Goal: Task Accomplishment & Management: Manage account settings

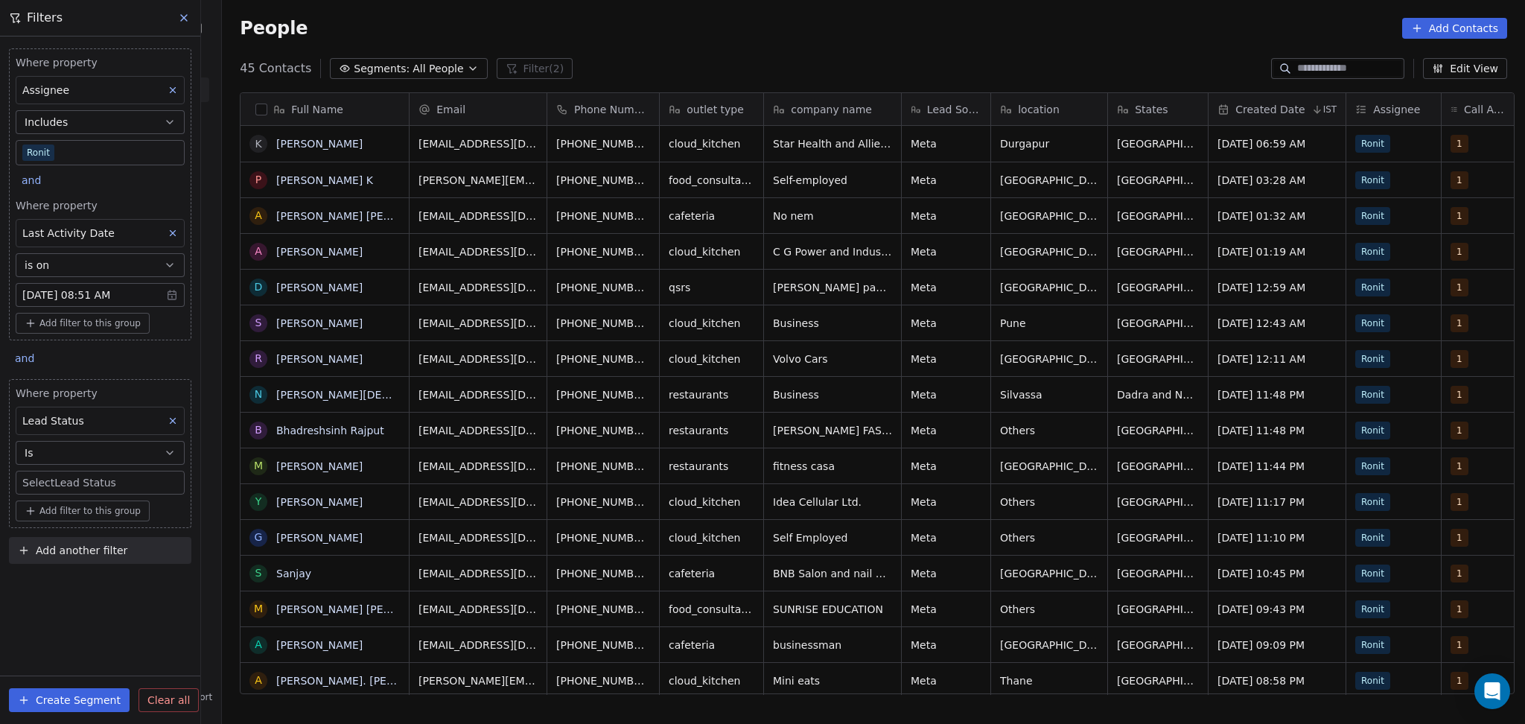
scroll to position [622, 1295]
click at [79, 474] on body "On2Cook India Pvt. Ltd. Contacts People Marketing Workflows Campaigns Metrics &…" at bounding box center [762, 362] width 1525 height 724
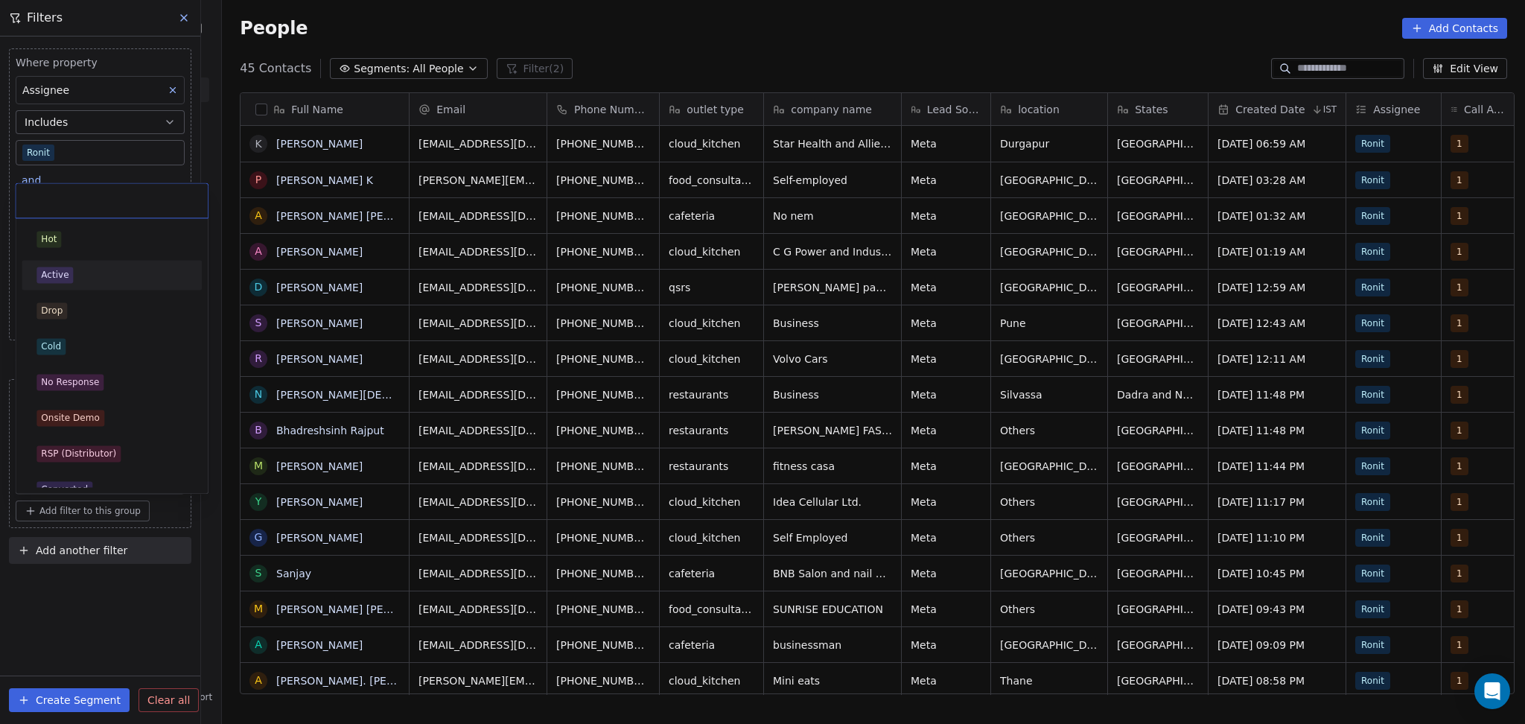
click at [82, 258] on div "Hot Active Drop Cold No Response Onsite Demo RSP (Distributor) Converted Duplic…" at bounding box center [112, 560] width 180 height 673
click at [86, 265] on div "Active" at bounding box center [112, 275] width 168 height 24
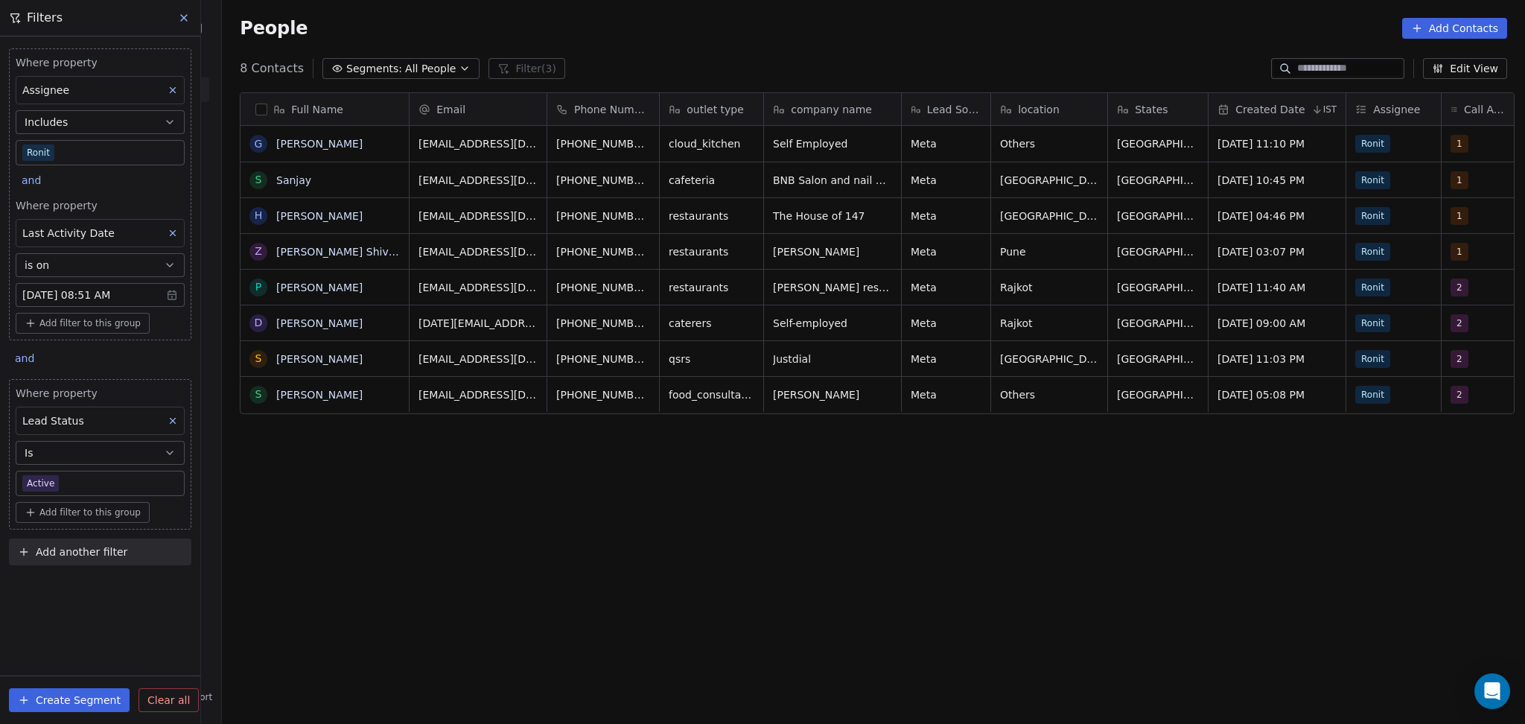
click at [77, 476] on body "On2Cook India Pvt. Ltd. Contacts People Marketing Workflows Campaigns Metrics &…" at bounding box center [762, 362] width 1525 height 724
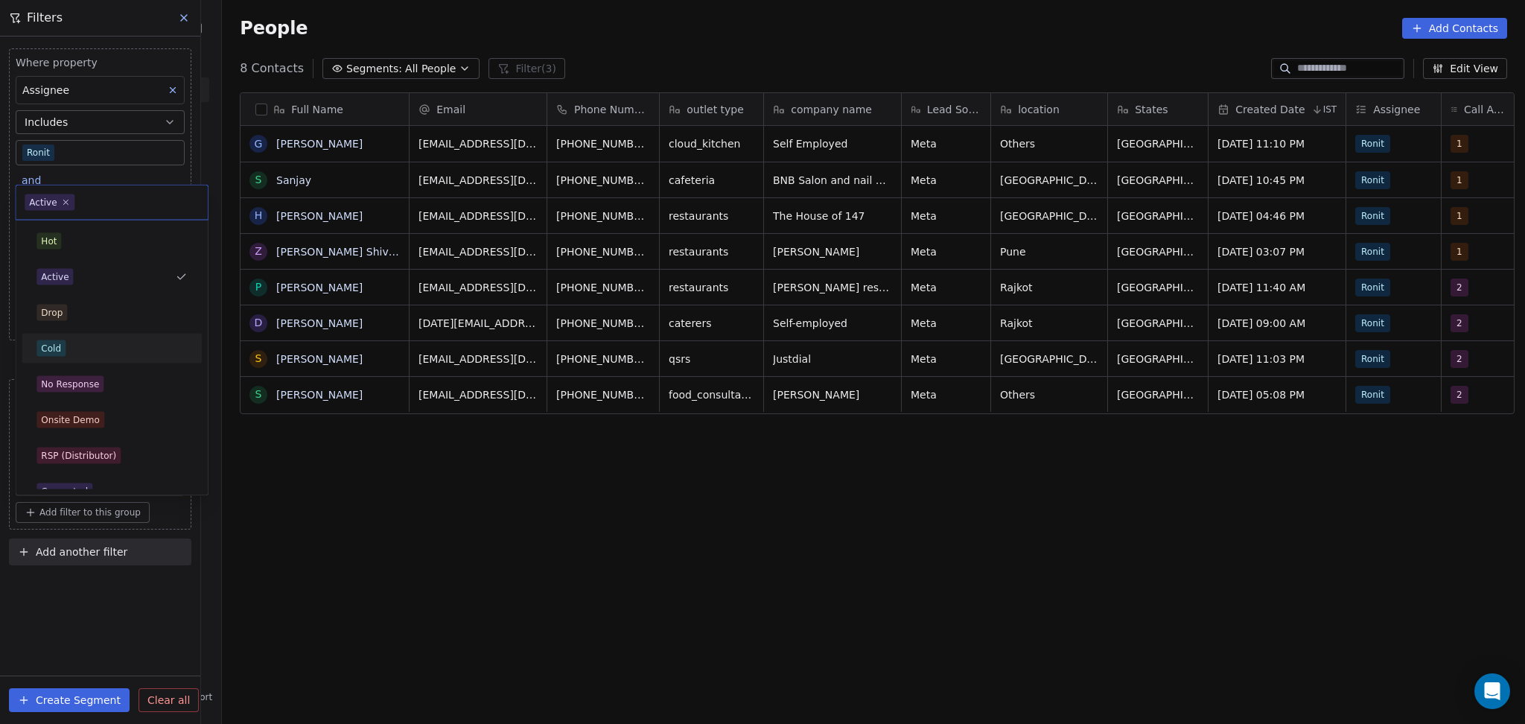
click at [80, 341] on div "Cold" at bounding box center [111, 348] width 150 height 16
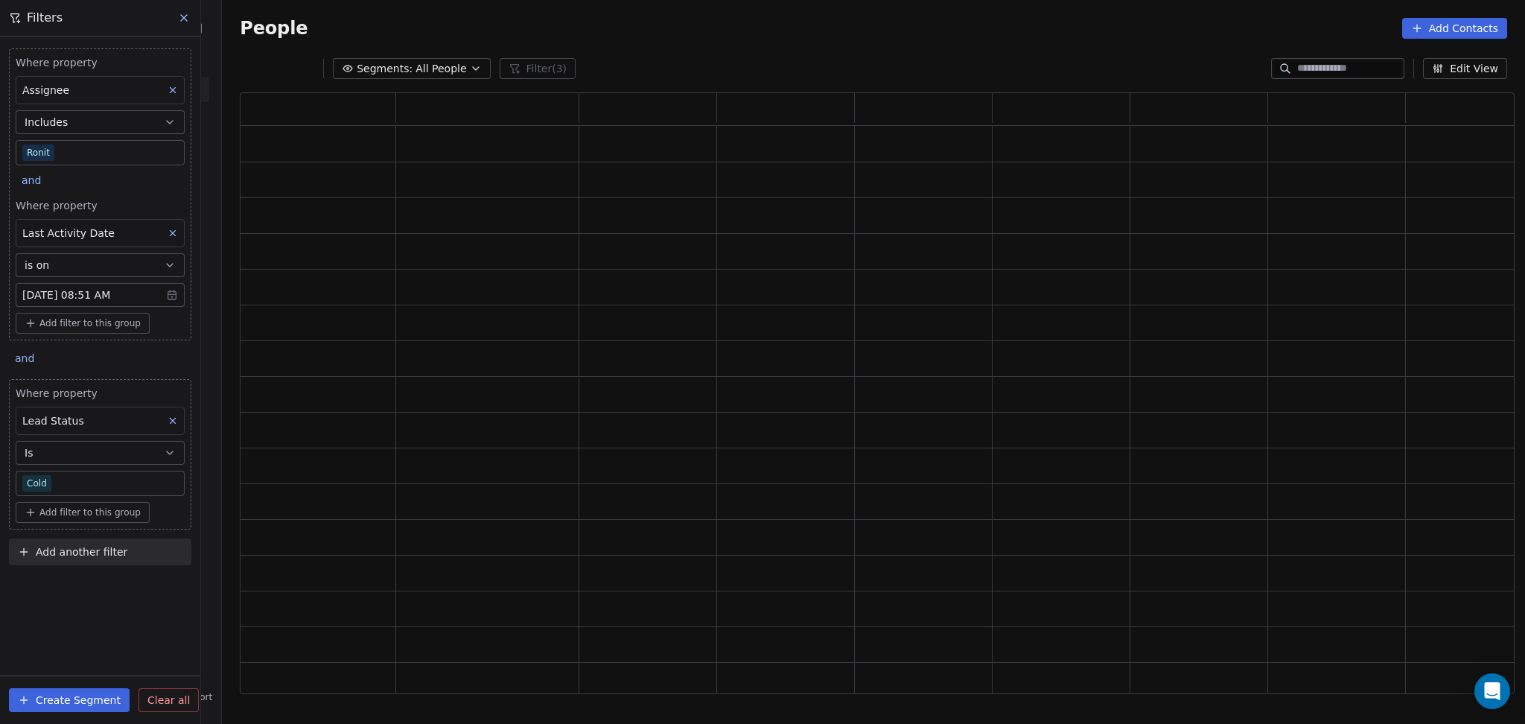
scroll to position [586, 1260]
click at [999, 274] on div "grid" at bounding box center [1062, 287] width 138 height 35
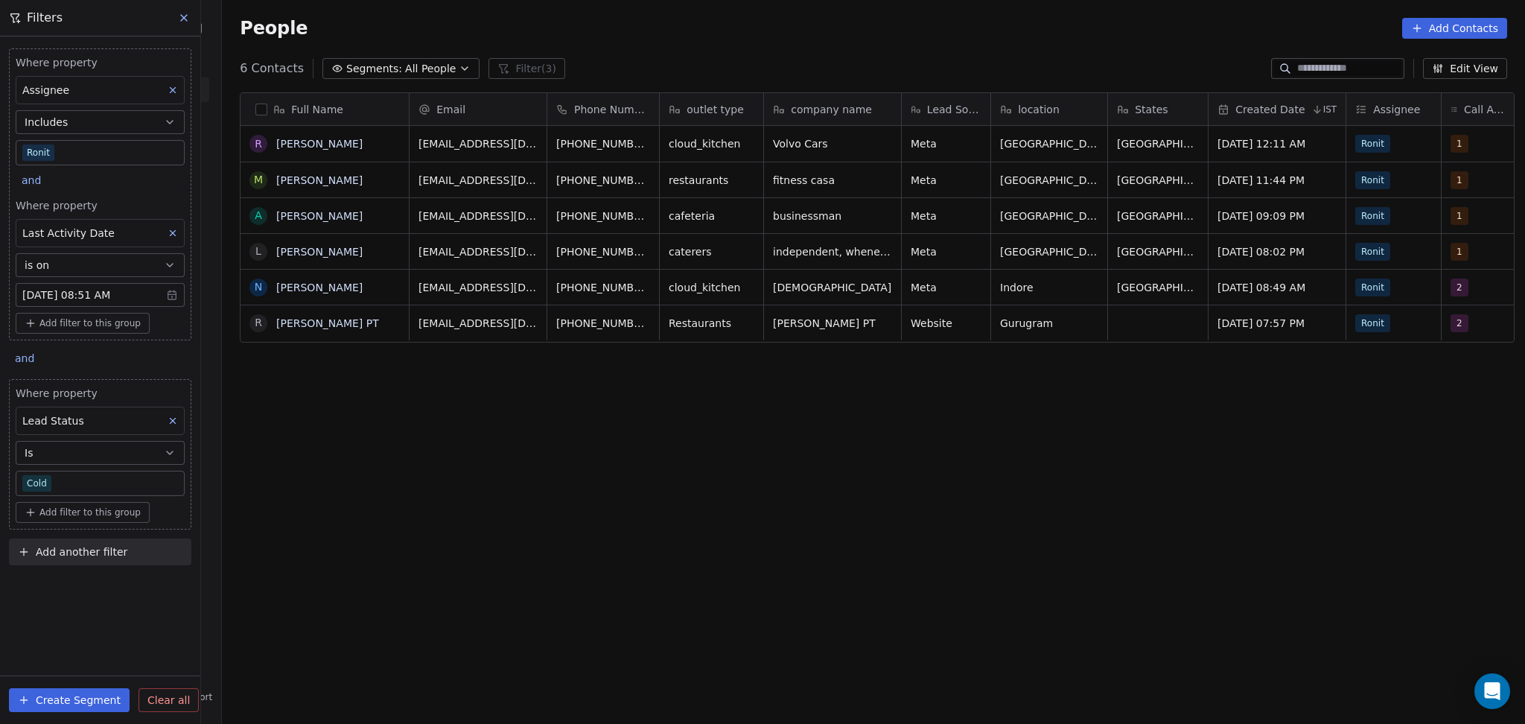
scroll to position [622, 1295]
click at [97, 474] on body "On2Cook India Pvt. Ltd. Contacts People Marketing Workflows Campaigns Metrics &…" at bounding box center [762, 362] width 1525 height 724
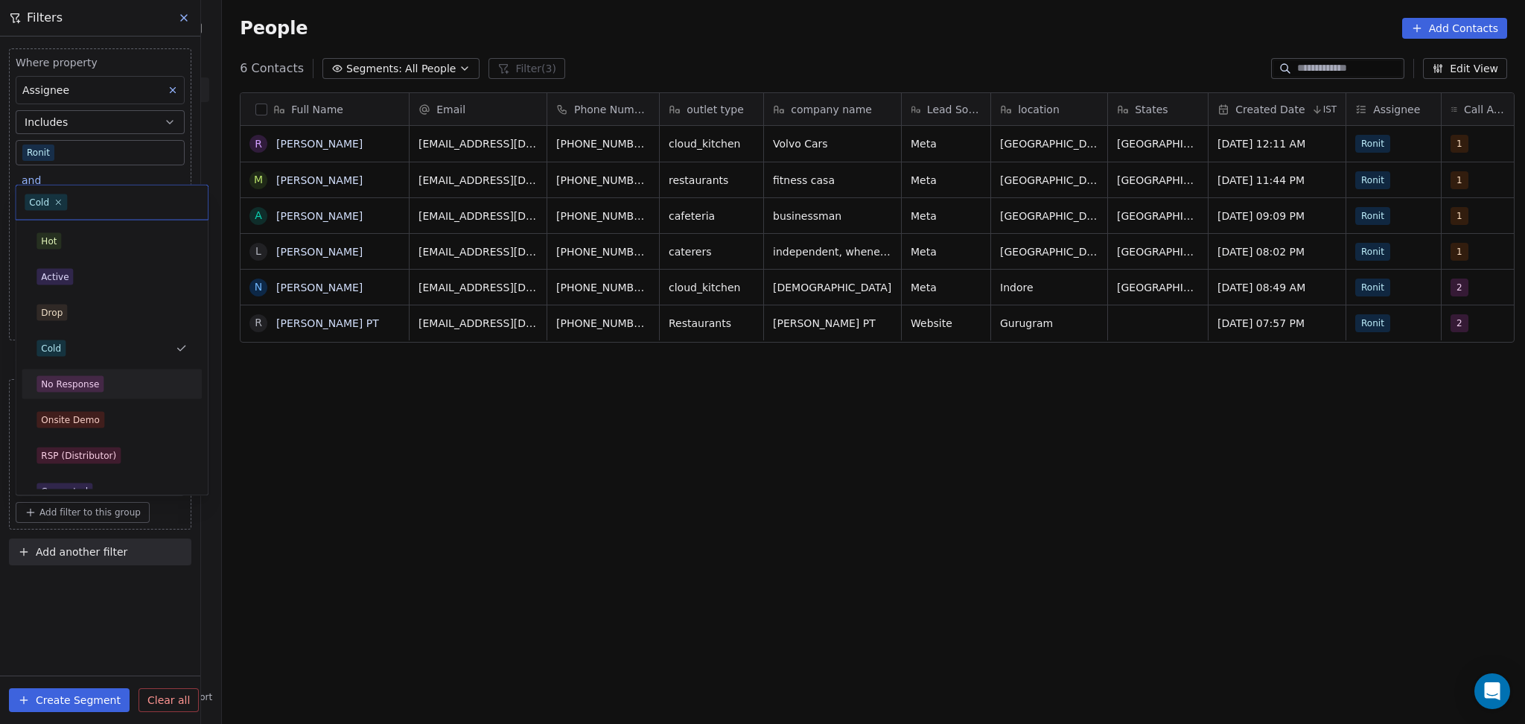
click at [75, 374] on div "No Response" at bounding box center [112, 384] width 168 height 24
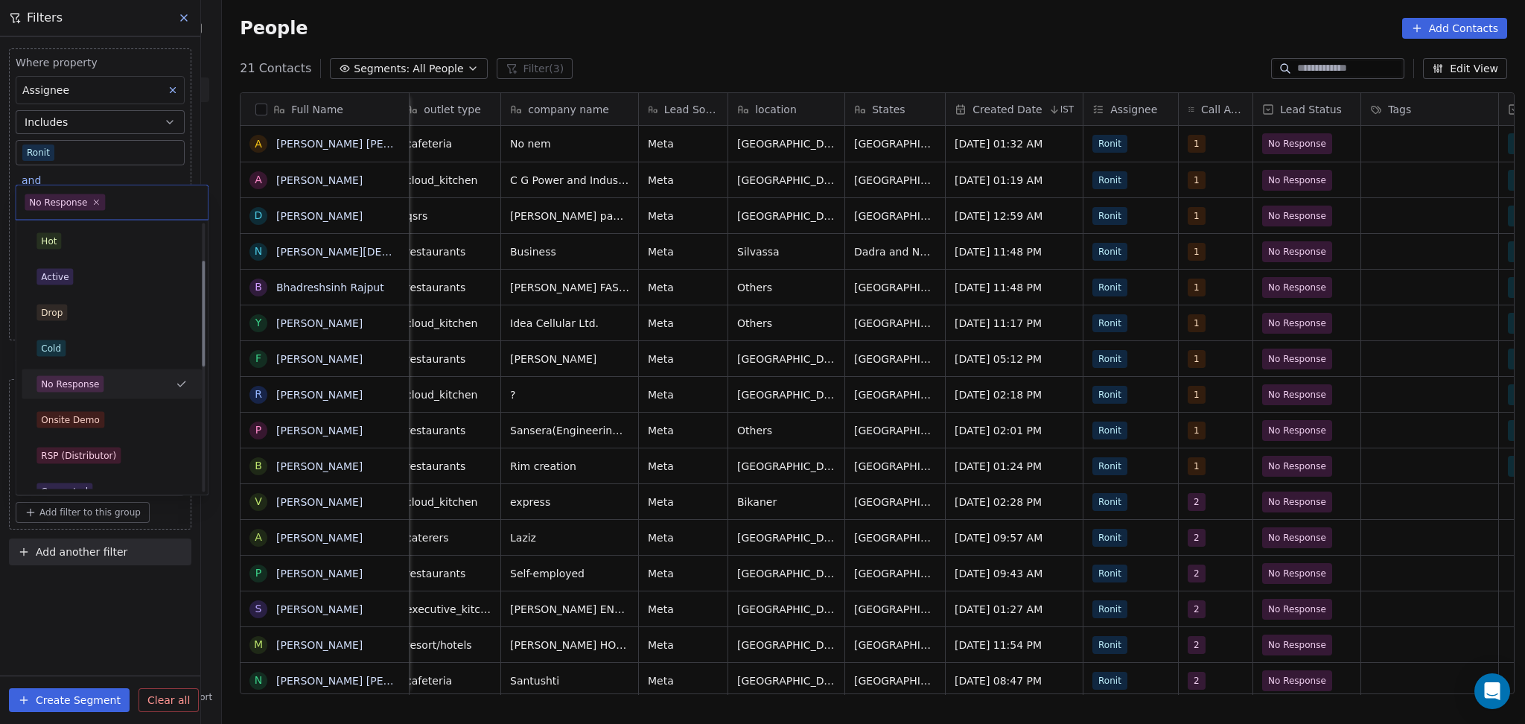
scroll to position [198, 0]
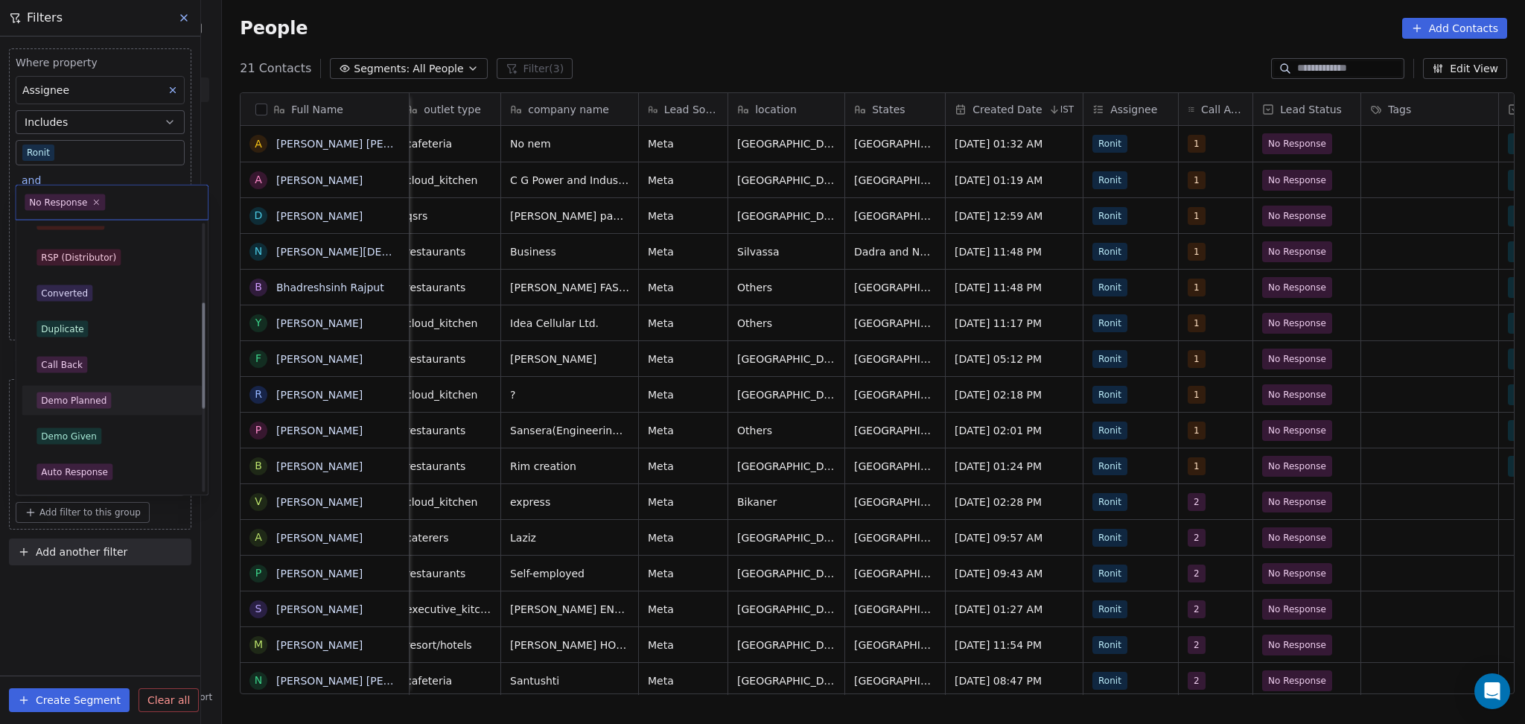
click at [83, 375] on div "Call Back" at bounding box center [112, 365] width 168 height 24
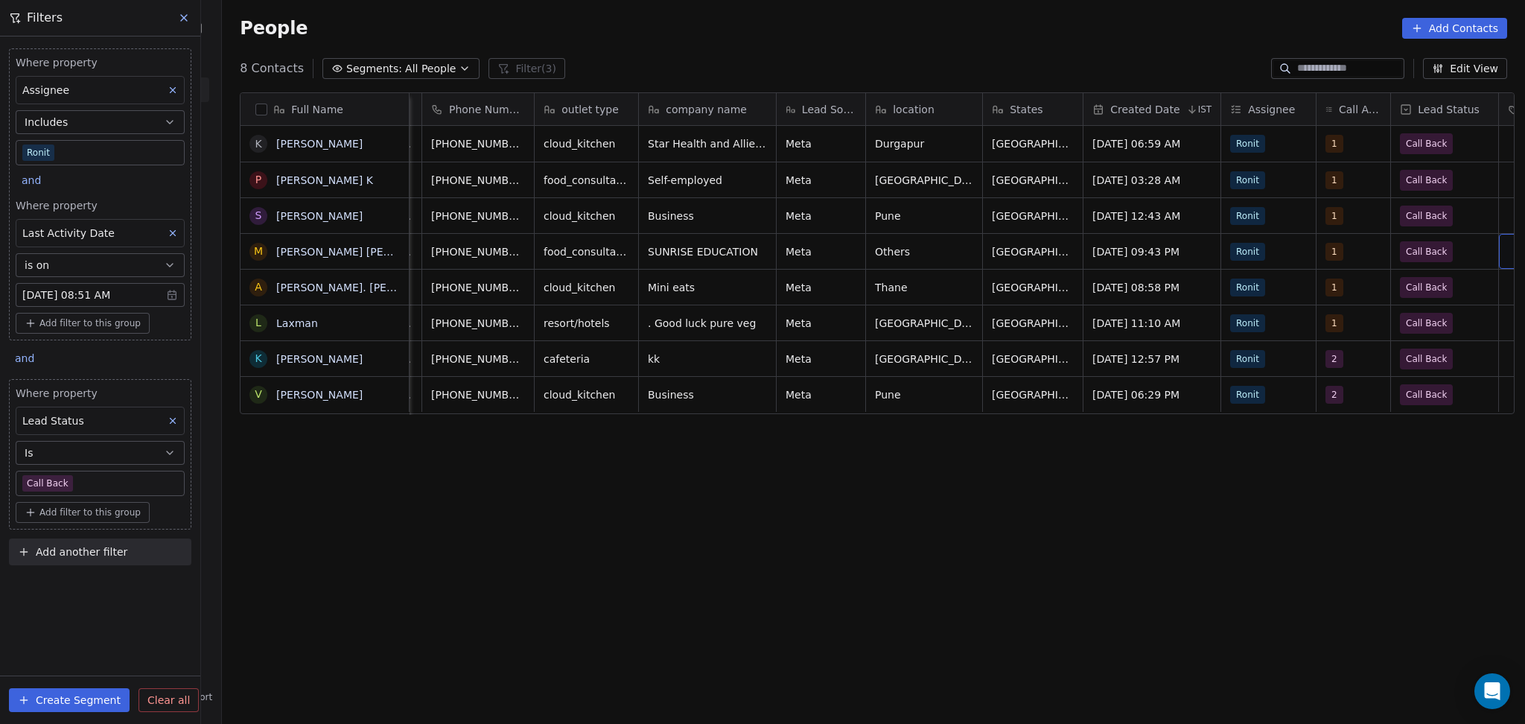
scroll to position [0, 263]
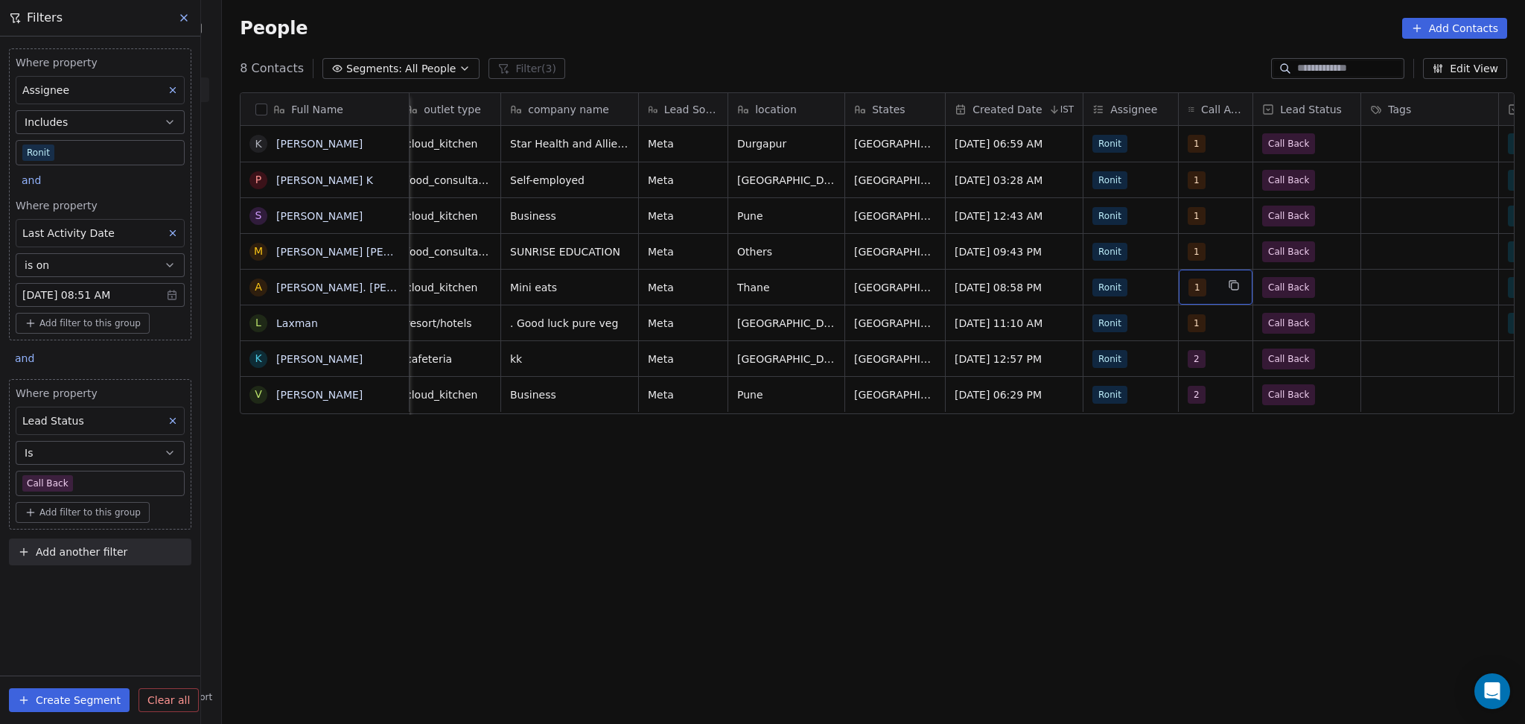
drag, startPoint x: 1212, startPoint y: 272, endPoint x: 1213, endPoint y: 262, distance: 9.7
click at [168, 426] on icon at bounding box center [173, 421] width 10 height 10
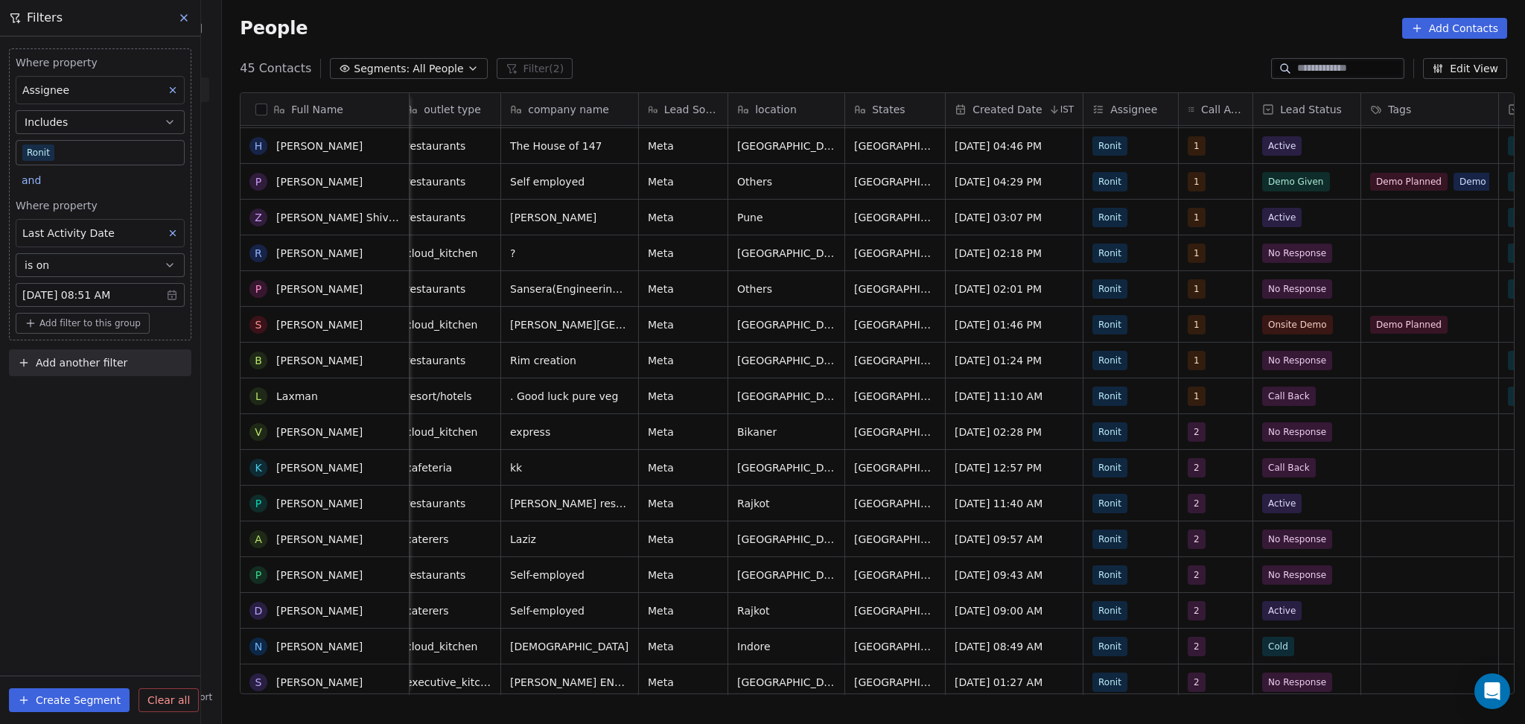
scroll to position [444, 0]
